Goal: Information Seeking & Learning: Learn about a topic

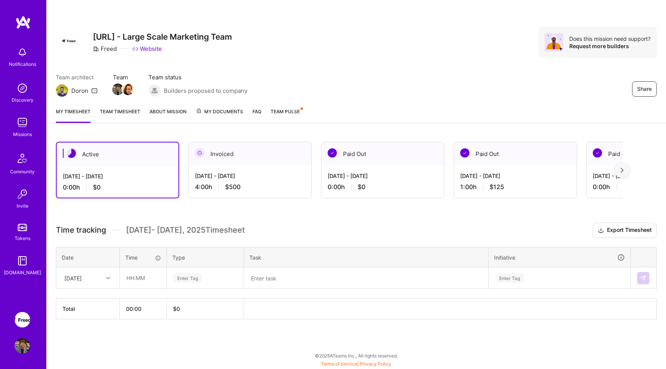
click at [221, 115] on span "My Documents" at bounding box center [219, 111] width 47 height 8
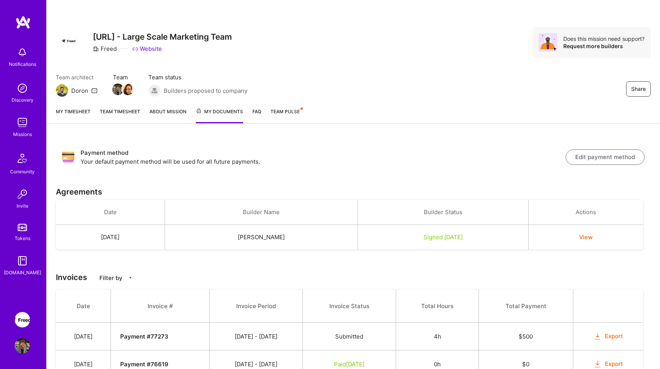
click at [589, 236] on button "View" at bounding box center [585, 237] width 13 height 8
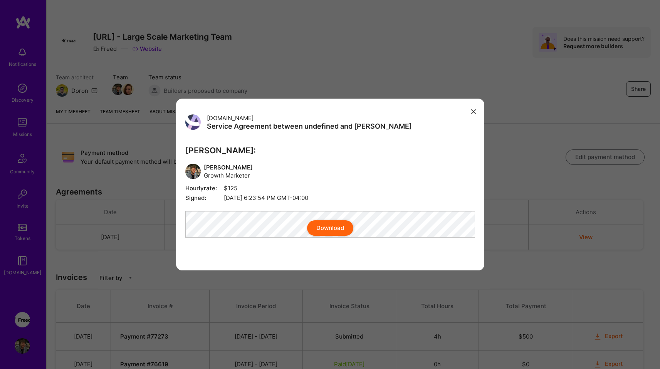
click at [469, 106] on button "modal" at bounding box center [473, 111] width 9 height 13
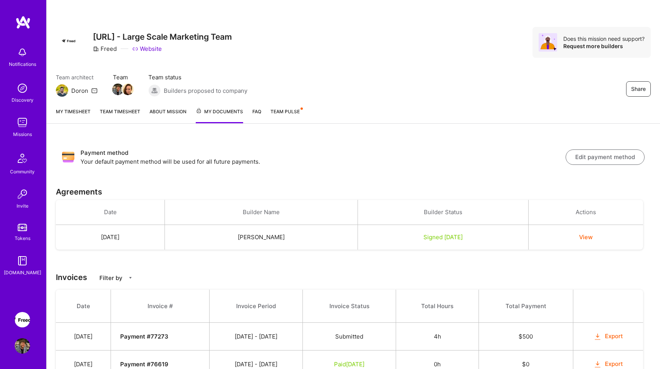
click at [263, 112] on div "My timesheet Team timesheet About Mission My Documents FAQ Team Pulse" at bounding box center [353, 112] width 613 height 22
click at [254, 112] on link "FAQ" at bounding box center [256, 115] width 9 height 16
